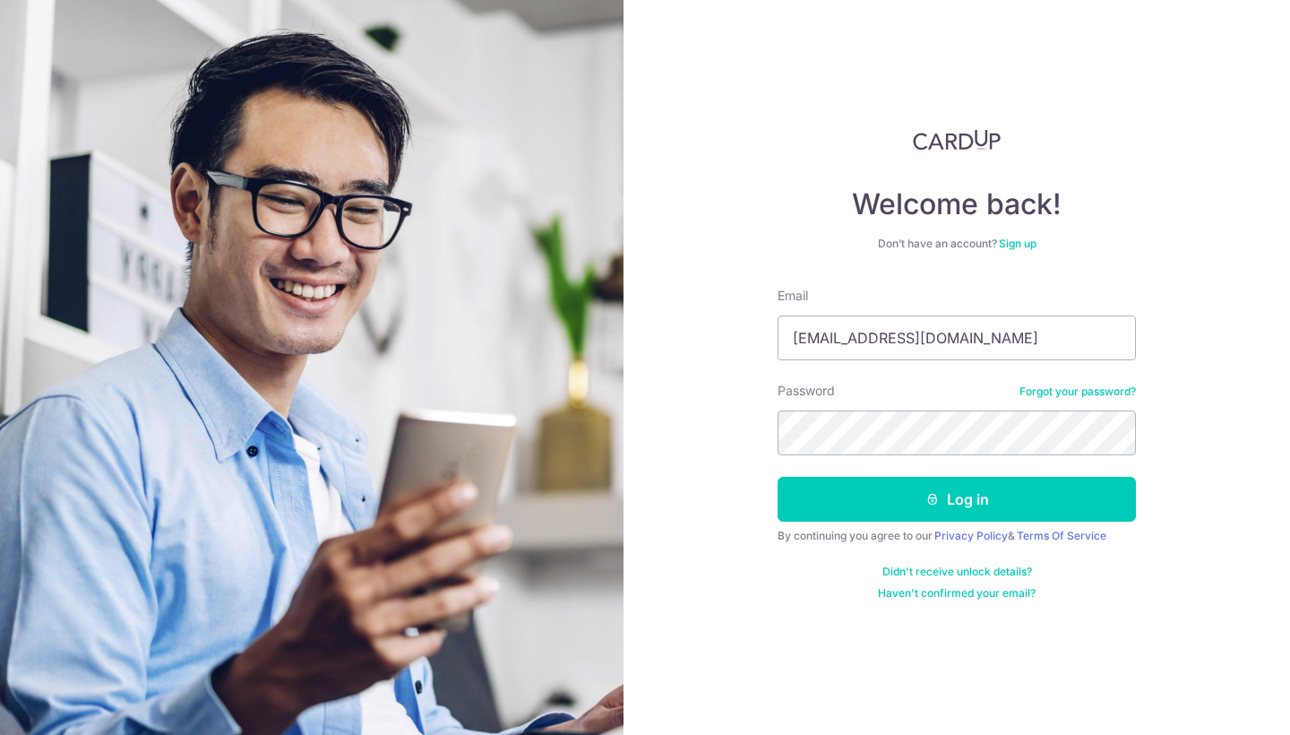
click at [849, 506] on button "Log in" at bounding box center [957, 499] width 358 height 45
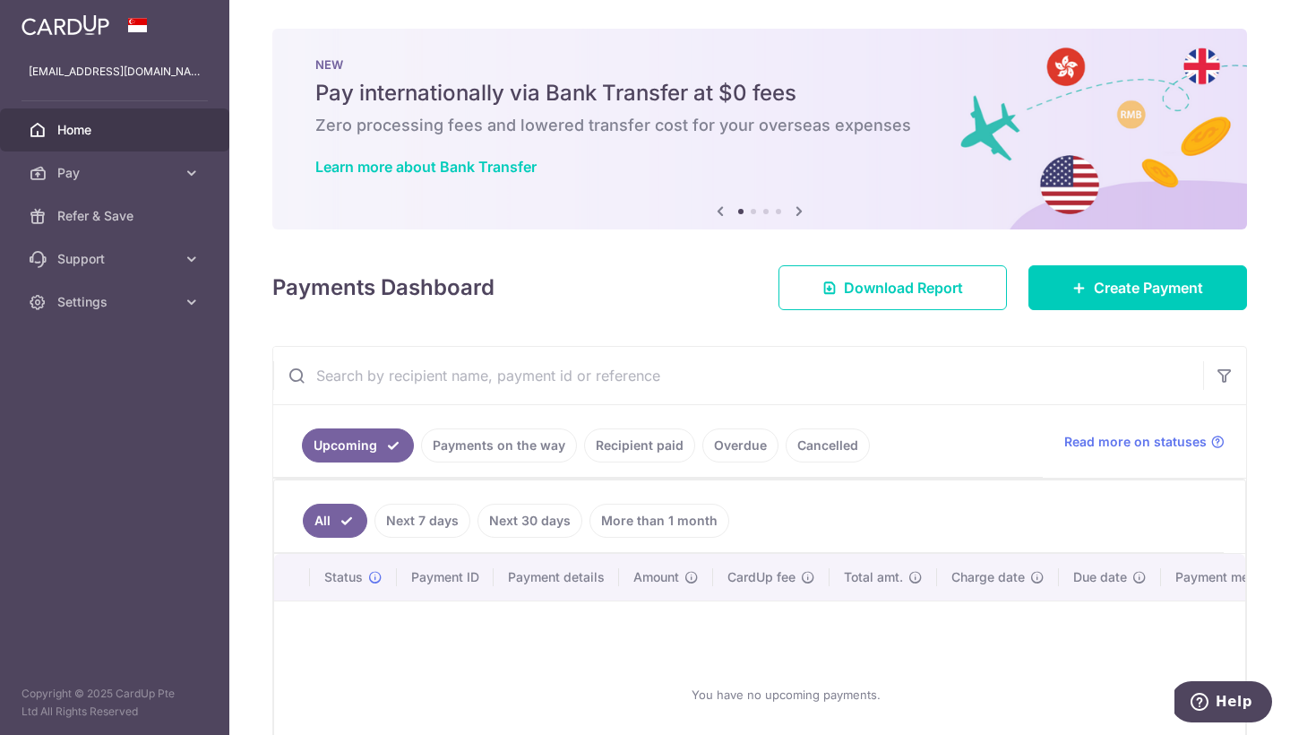
click at [626, 461] on link "Recipient paid" at bounding box center [639, 445] width 111 height 34
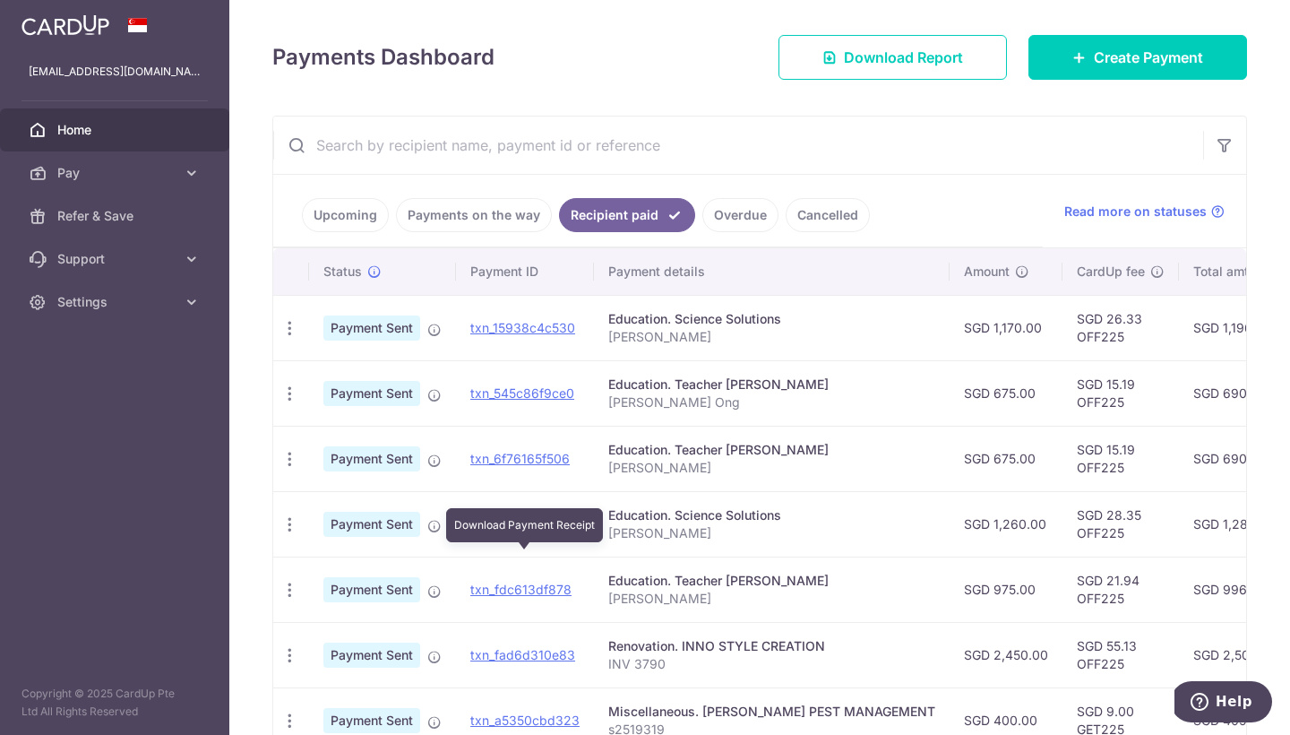
scroll to position [235, 0]
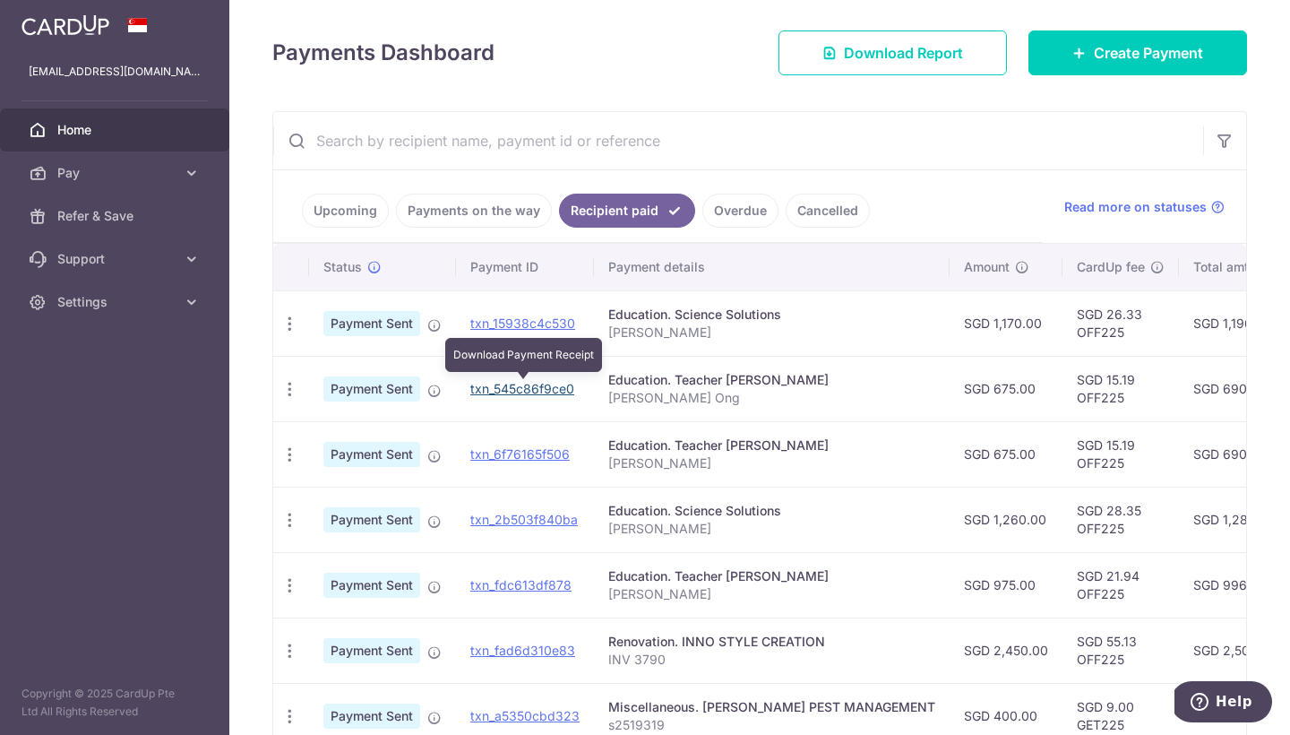
click at [505, 392] on link "txn_545c86f9ce0" at bounding box center [522, 388] width 104 height 15
